Goal: Transaction & Acquisition: Subscribe to service/newsletter

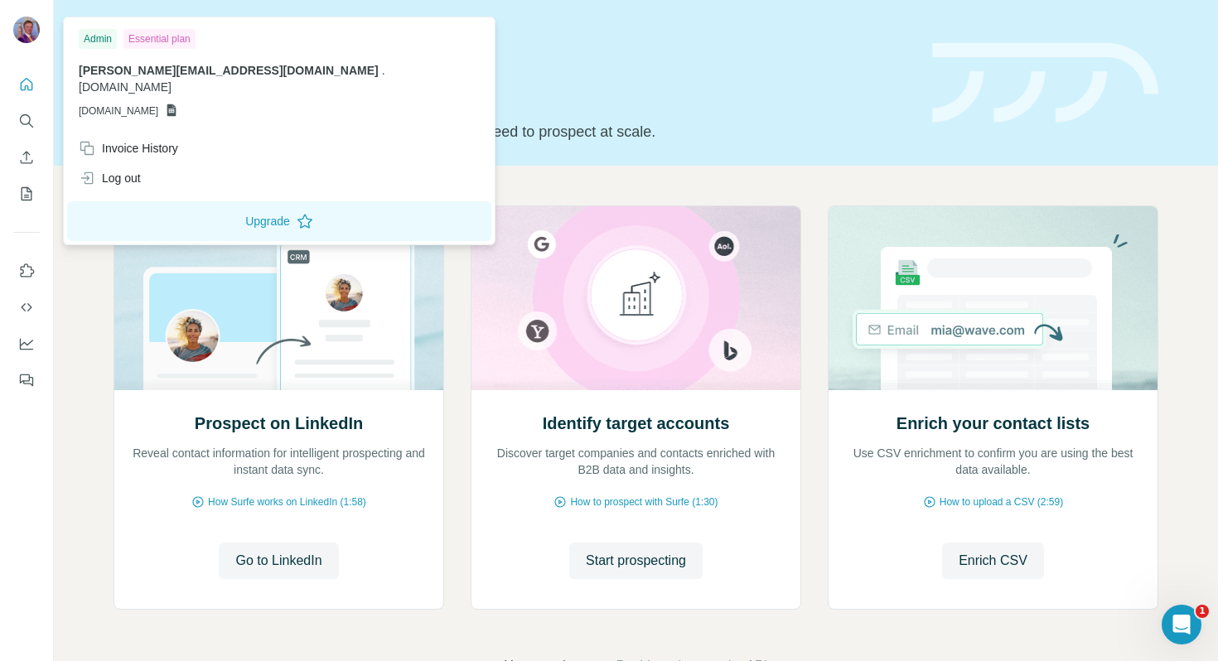
click at [23, 28] on img at bounding box center [26, 30] width 27 height 27
click at [636, 65] on div "Quick start Let’s prospect together Pick your starting point and we’ll provide …" at bounding box center [512, 82] width 799 height 121
click at [33, 36] on img at bounding box center [26, 30] width 27 height 27
click at [149, 41] on div "Essential plan" at bounding box center [159, 39] width 72 height 20
click at [190, 69] on span "[PERSON_NAME][EMAIL_ADDRESS][DOMAIN_NAME]" at bounding box center [229, 70] width 300 height 13
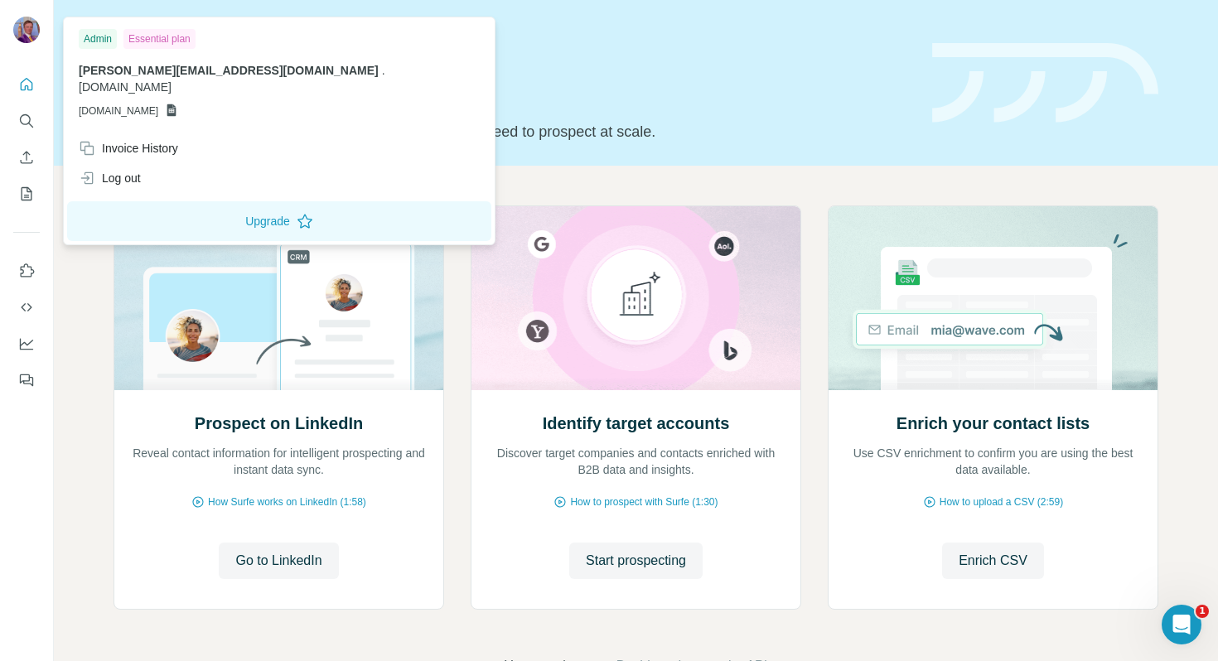
click at [176, 104] on icon at bounding box center [171, 110] width 9 height 12
click at [224, 205] on button "Upgrade" at bounding box center [279, 221] width 424 height 40
click at [1169, 304] on div "Prospect on LinkedIn Reveal contact information for intelligent prospecting and…" at bounding box center [636, 441] width 1164 height 550
